Goal: Task Accomplishment & Management: Use online tool/utility

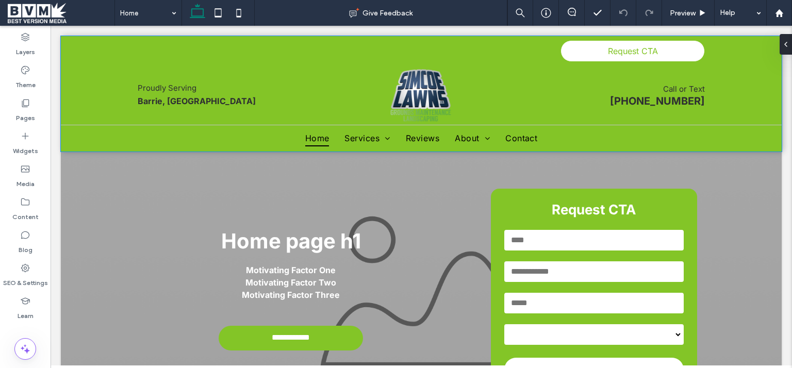
click at [121, 67] on div "Proudly Serving Barrie, [GEOGRAPHIC_DATA] Call or Text [PHONE_NUMBER]" at bounding box center [421, 95] width 619 height 59
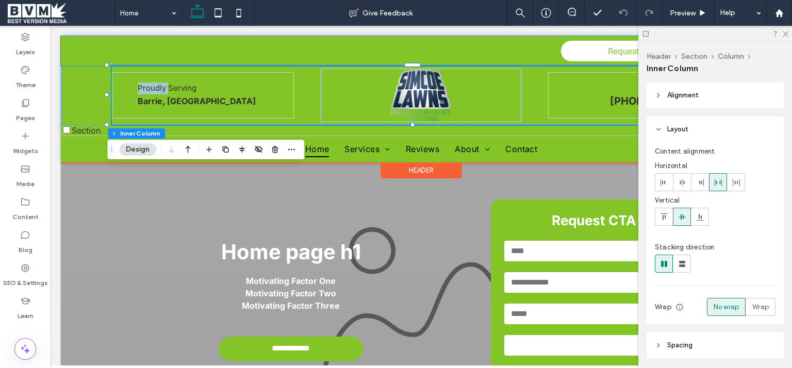
click at [69, 54] on div "Request CTA" at bounding box center [421, 51] width 721 height 30
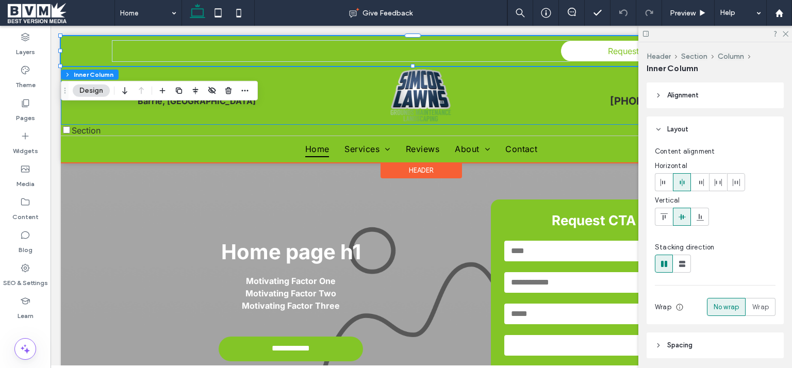
click at [82, 113] on div "**********" at bounding box center [421, 80] width 721 height 89
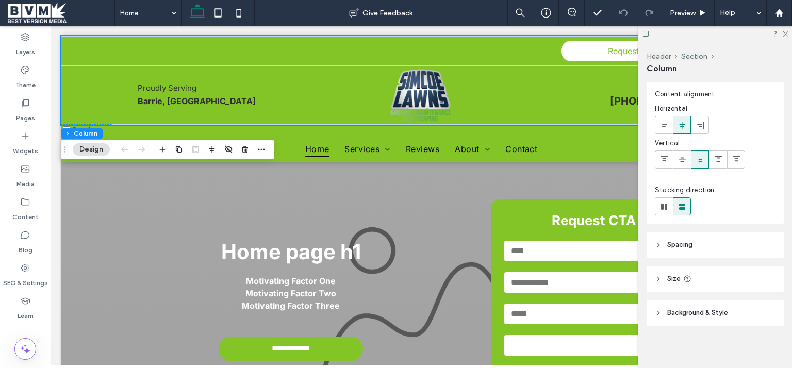
scroll to position [26, 0]
click at [746, 310] on header "Background & Style" at bounding box center [715, 310] width 137 height 26
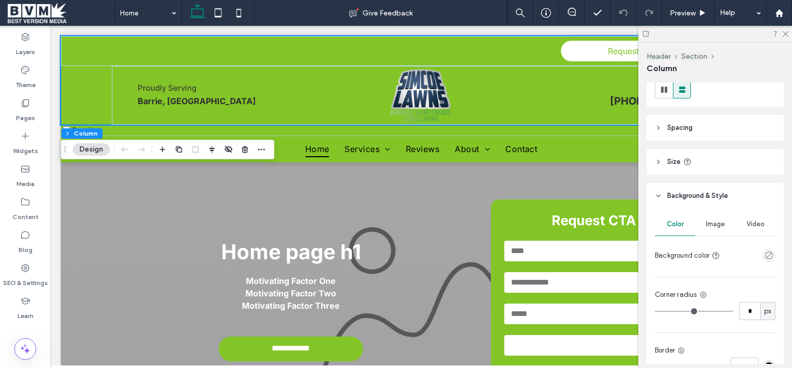
scroll to position [244, 0]
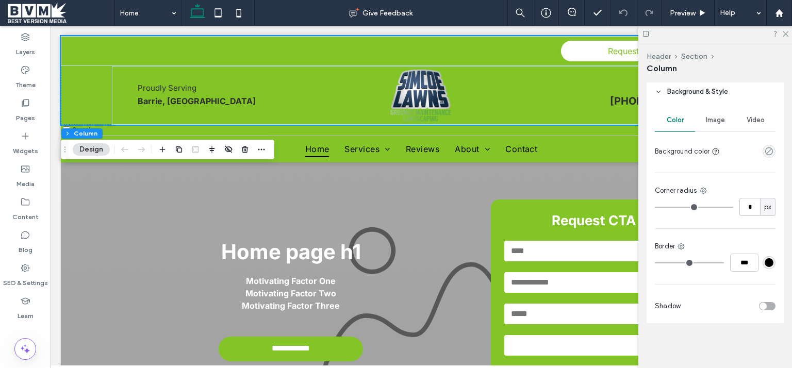
click at [771, 151] on div "empty color" at bounding box center [769, 151] width 13 height 13
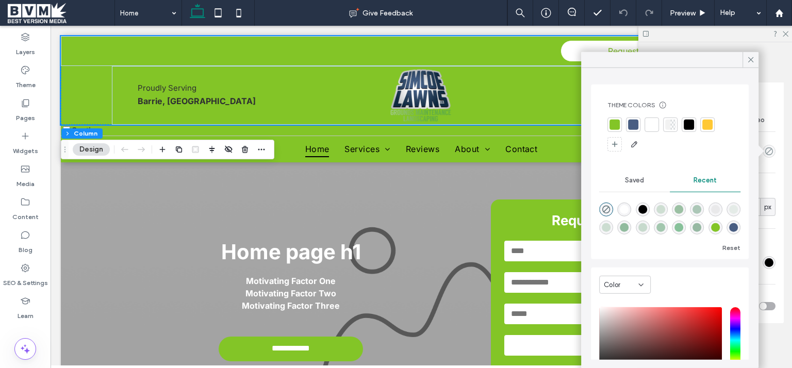
click at [654, 125] on div at bounding box center [652, 125] width 10 height 10
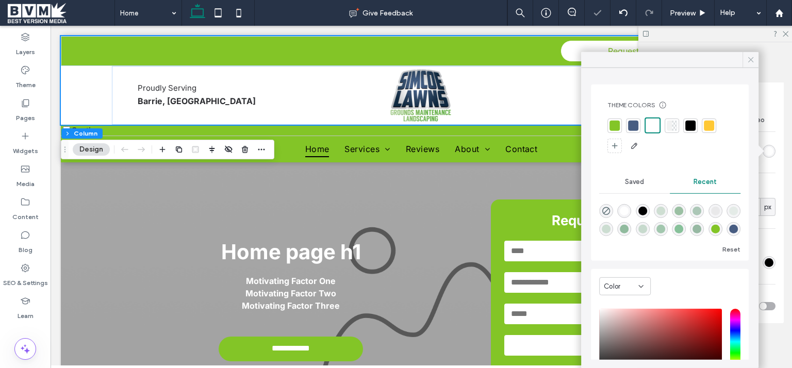
click at [750, 61] on use at bounding box center [750, 59] width 5 height 5
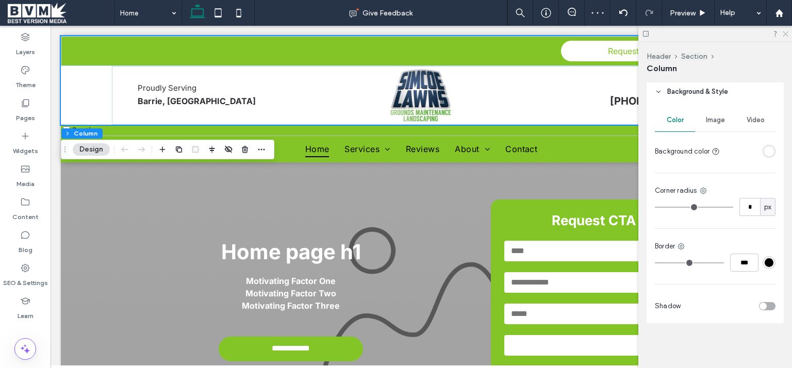
click at [783, 34] on icon at bounding box center [785, 33] width 7 height 7
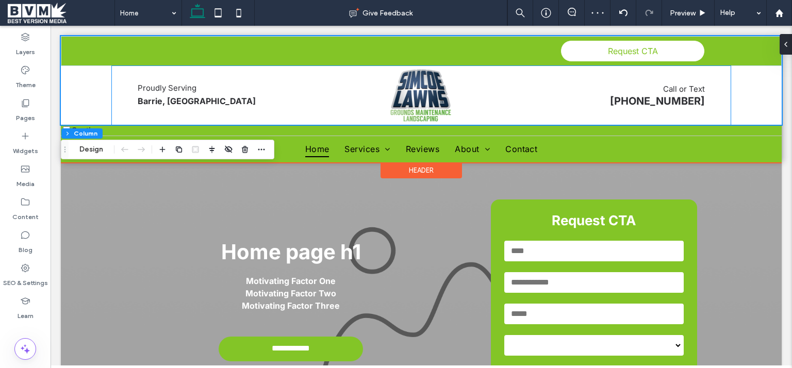
click at [436, 109] on img at bounding box center [421, 96] width 62 height 54
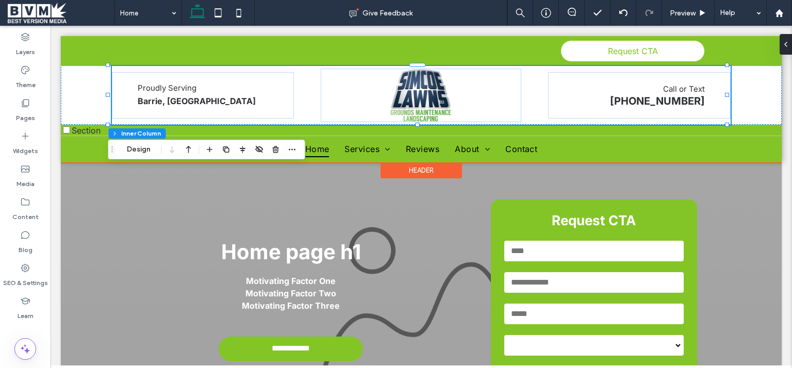
click at [436, 109] on img at bounding box center [421, 96] width 62 height 54
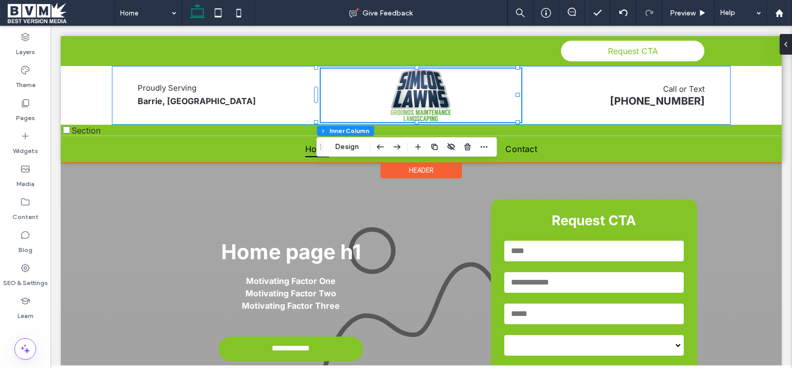
click at [436, 109] on img at bounding box center [421, 96] width 62 height 54
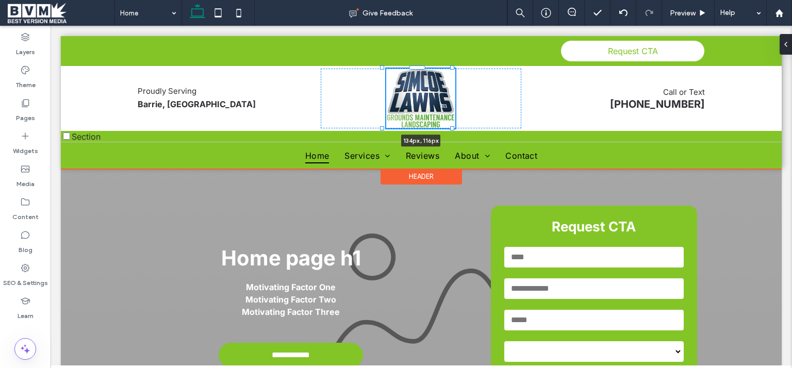
click at [451, 125] on div "**********" at bounding box center [421, 83] width 721 height 95
type input "***"
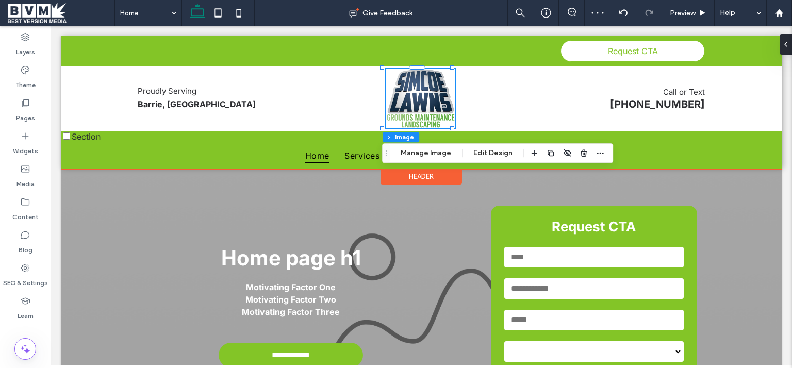
drag, startPoint x: 121, startPoint y: 133, endPoint x: 127, endPoint y: 133, distance: 6.7
click at [121, 133] on div "Section" at bounding box center [421, 136] width 721 height 11
click at [130, 162] on div "Home Services Service 1 Service 2 Service 3 Service 4 Service 5 Service 6 Servi…" at bounding box center [421, 155] width 590 height 18
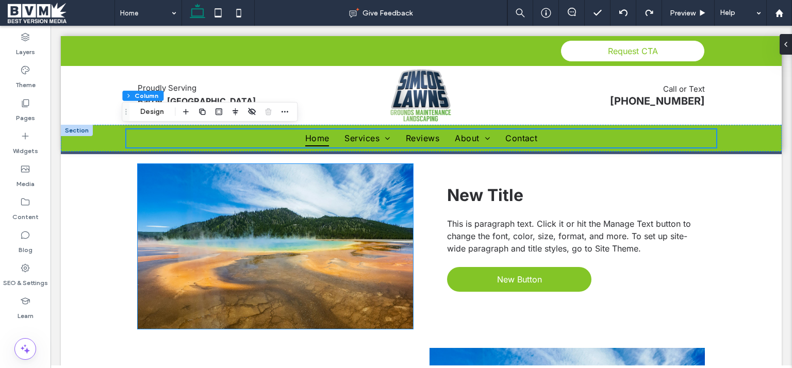
scroll to position [0, 0]
